Goal: Use online tool/utility: Utilize a website feature to perform a specific function

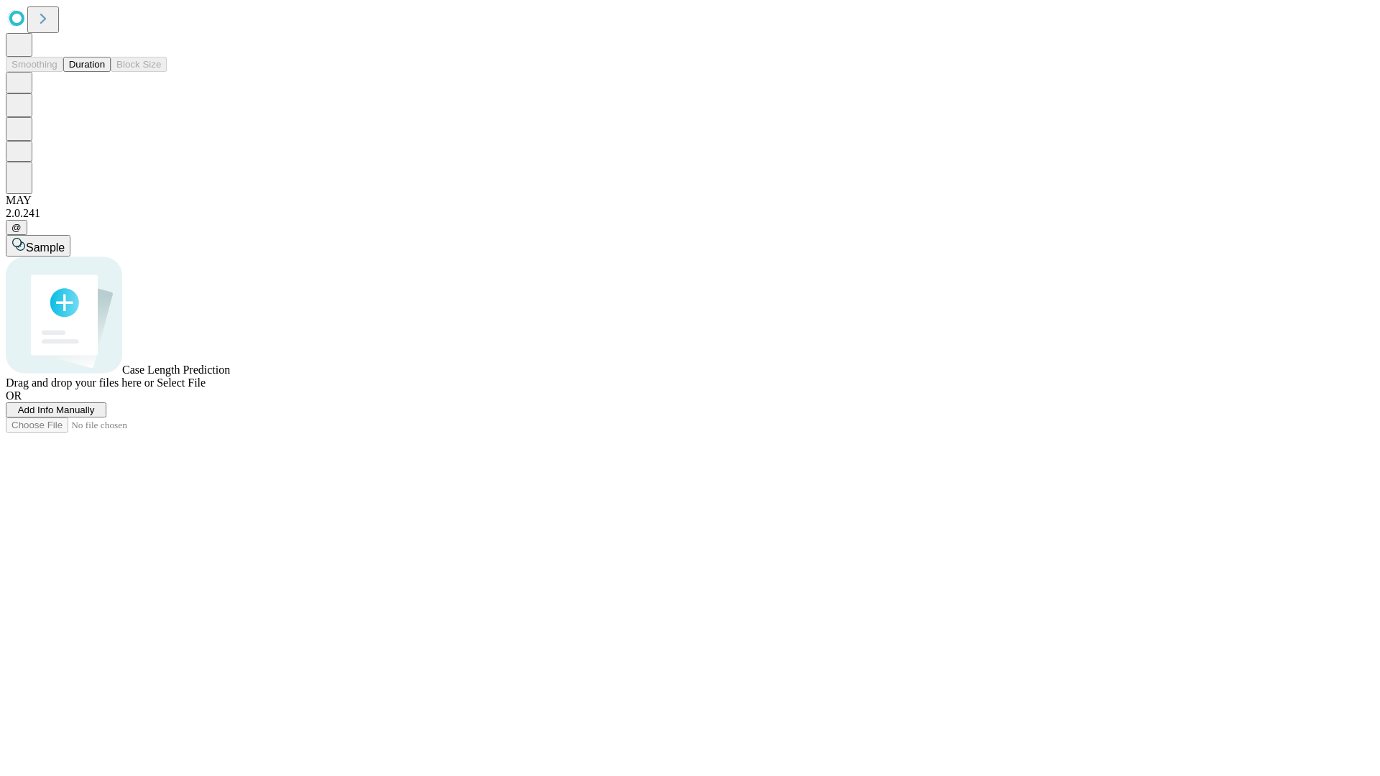
click at [206, 389] on span "Select File" at bounding box center [181, 383] width 49 height 12
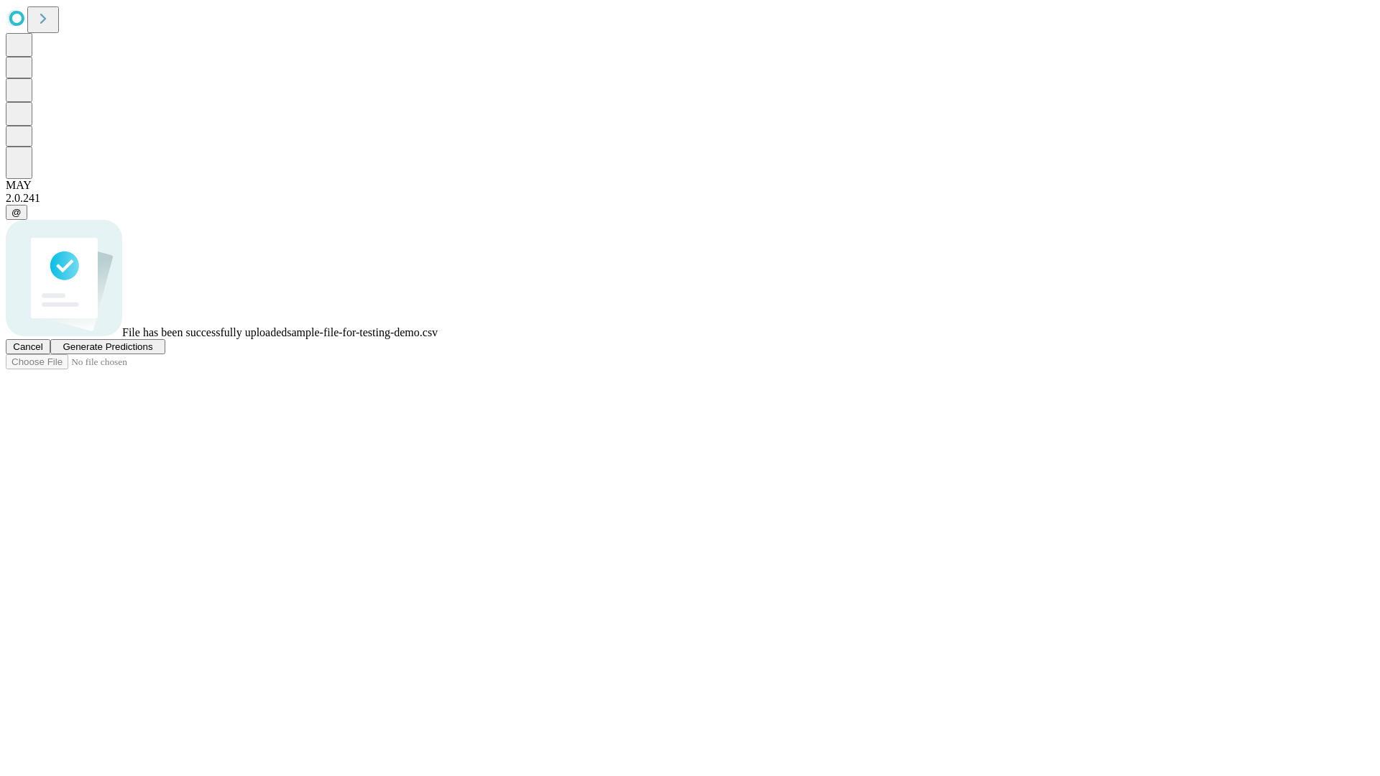
click at [152, 352] on span "Generate Predictions" at bounding box center [108, 346] width 90 height 11
